Goal: Check status: Check status

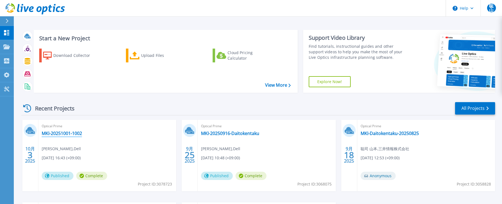
click at [67, 132] on link "MKI-20251001-1002" at bounding box center [62, 134] width 40 height 6
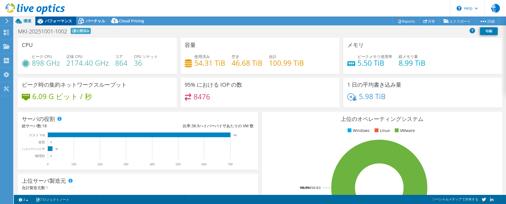
click at [51, 21] on span "パフォーマンス" at bounding box center [58, 20] width 27 height 5
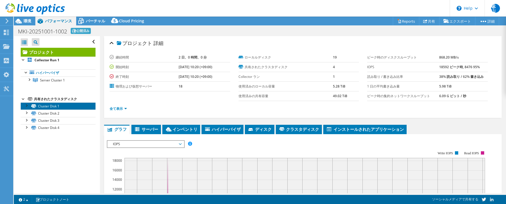
click at [46, 105] on link "Cluster Disk 1" at bounding box center [58, 105] width 75 height 7
